Goal: Obtain resource: Download file/media

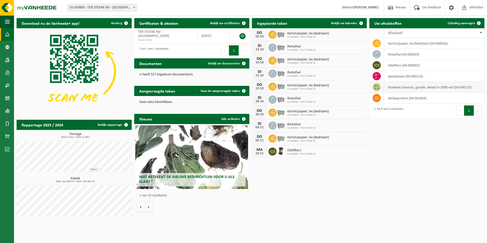
click at [258, 88] on td "stookolie (mazout, gasolie, diesel) in 200lt-vat (04-000115)" at bounding box center [434, 87] width 100 height 11
click at [258, 87] on td "stookolie (mazout, gasolie, diesel) in 200lt-vat (04-000115)" at bounding box center [434, 87] width 100 height 11
click at [258, 87] on icon at bounding box center [376, 87] width 5 height 5
click at [258, 87] on td "stookolie (mazout, gasolie, diesel) in 200lt-vat (04-000115)" at bounding box center [434, 87] width 100 height 11
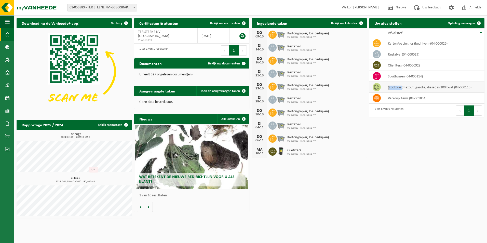
click at [258, 87] on td "stookolie (mazout, gasolie, diesel) in 200lt-vat (04-000115)" at bounding box center [434, 87] width 100 height 11
click at [258, 151] on span "Oliefilters" at bounding box center [301, 151] width 29 height 4
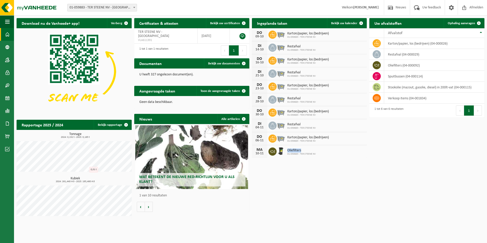
click at [258, 151] on span "Oliefilters" at bounding box center [301, 151] width 29 height 4
click at [258, 34] on span "Karton/papier, los (bedrijven)" at bounding box center [308, 34] width 42 height 4
click at [258, 24] on span "Ophaling aanvragen" at bounding box center [461, 23] width 27 height 3
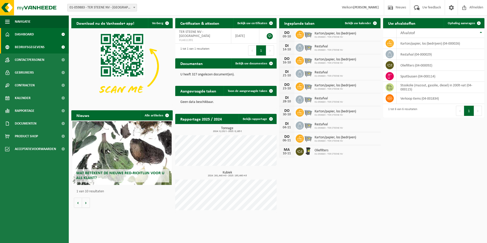
click at [33, 49] on span "Bedrijfsgegevens" at bounding box center [30, 47] width 30 height 13
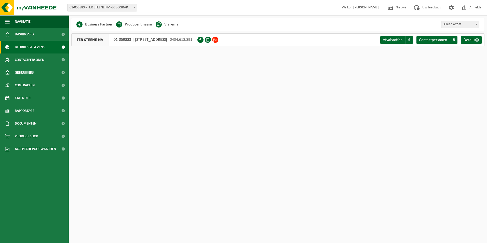
click at [34, 48] on span "Bedrijfsgegevens" at bounding box center [30, 47] width 30 height 13
click at [25, 34] on span "Dashboard" at bounding box center [24, 34] width 19 height 13
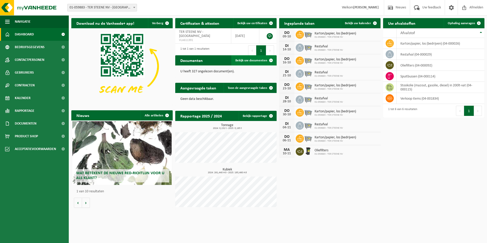
click at [269, 60] on span at bounding box center [271, 60] width 10 height 10
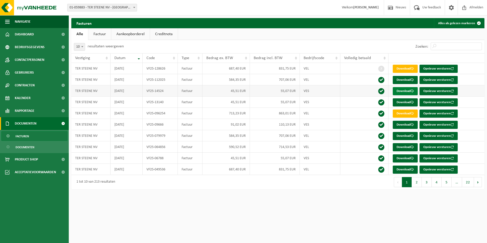
click at [402, 93] on link "Download" at bounding box center [405, 91] width 25 height 8
click at [403, 91] on link "Download" at bounding box center [405, 91] width 25 height 8
click at [399, 102] on link "Download" at bounding box center [405, 102] width 25 height 8
click at [409, 70] on link "Download" at bounding box center [405, 69] width 25 height 8
